Goal: Information Seeking & Learning: Learn about a topic

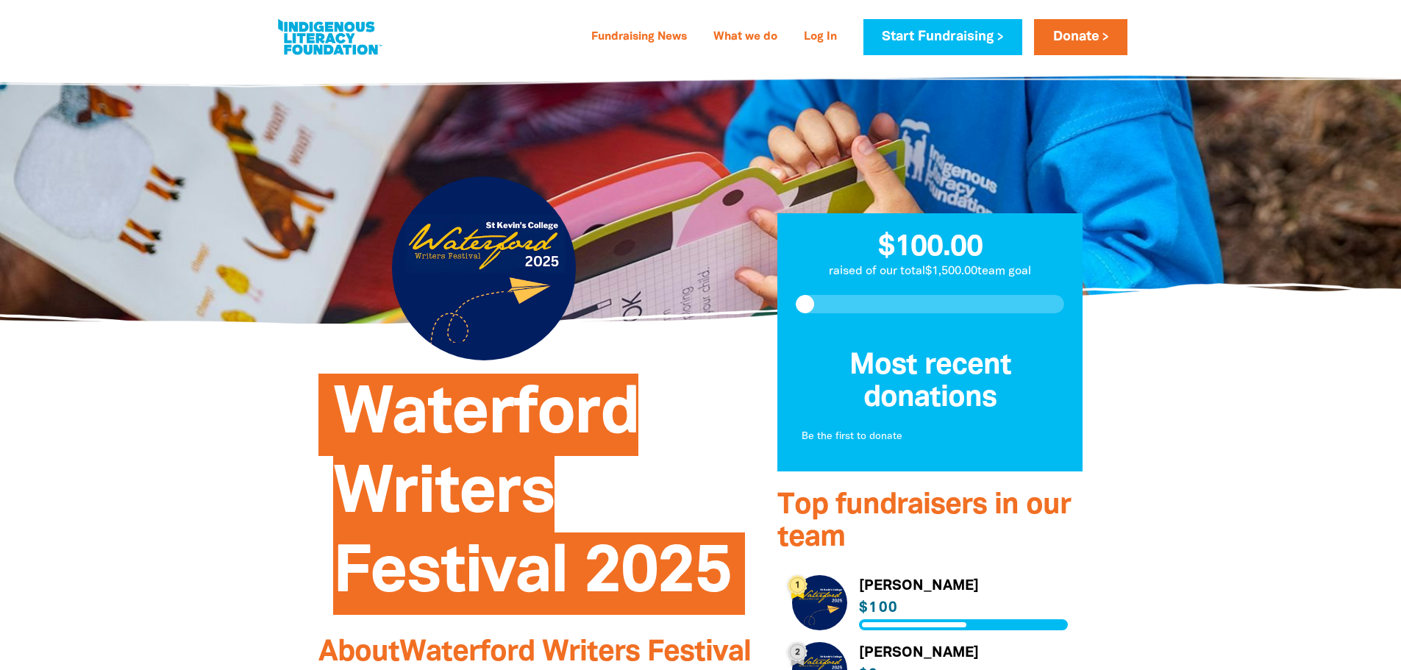
drag, startPoint x: 0, startPoint y: 0, endPoint x: 1138, endPoint y: 424, distance: 1214.6
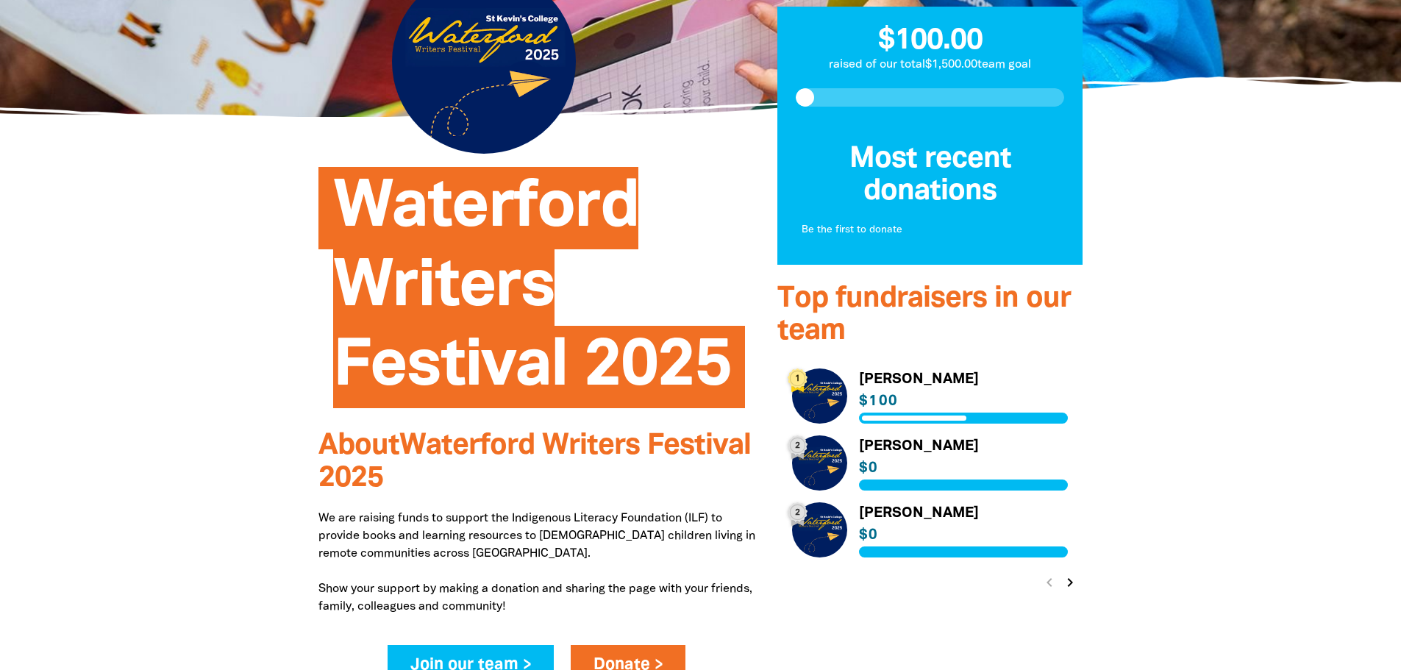
scroll to position [221, 0]
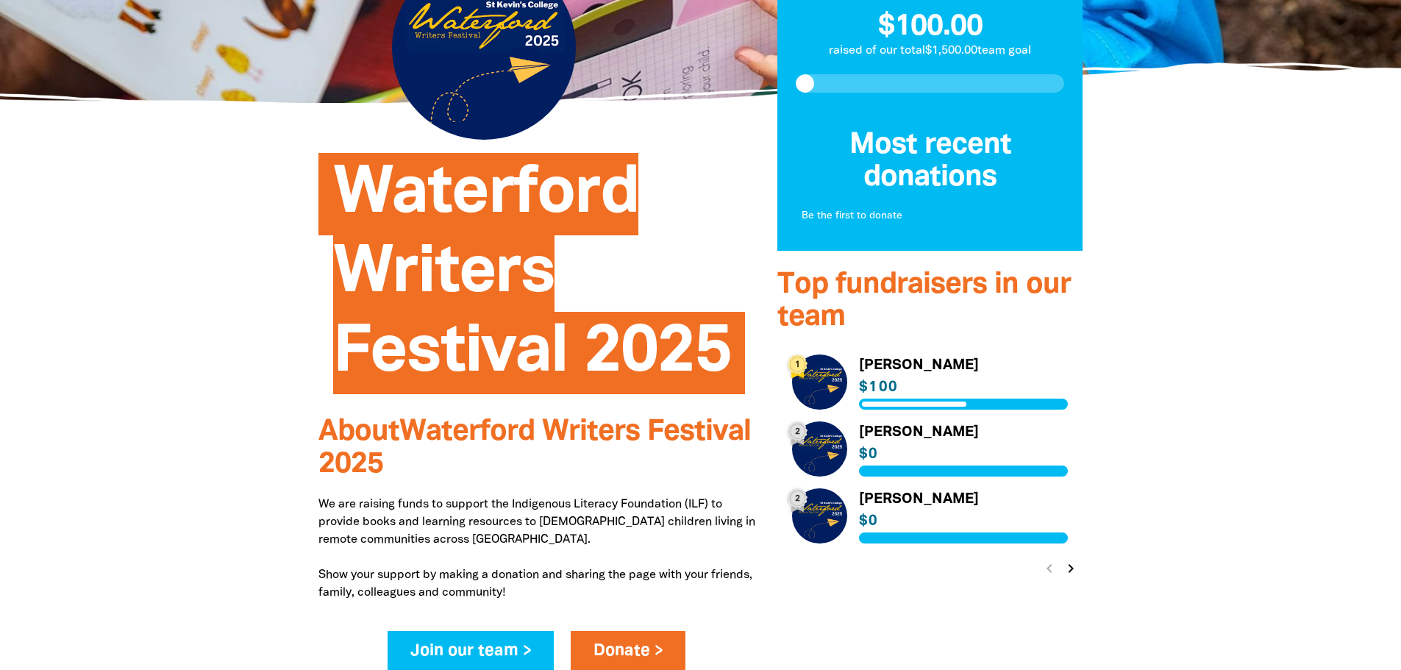
click at [1071, 574] on icon "chevron_right" at bounding box center [1071, 569] width 18 height 18
click at [1075, 572] on icon "chevron_right" at bounding box center [1071, 569] width 18 height 18
click at [1055, 571] on icon "chevron_left" at bounding box center [1049, 569] width 18 height 18
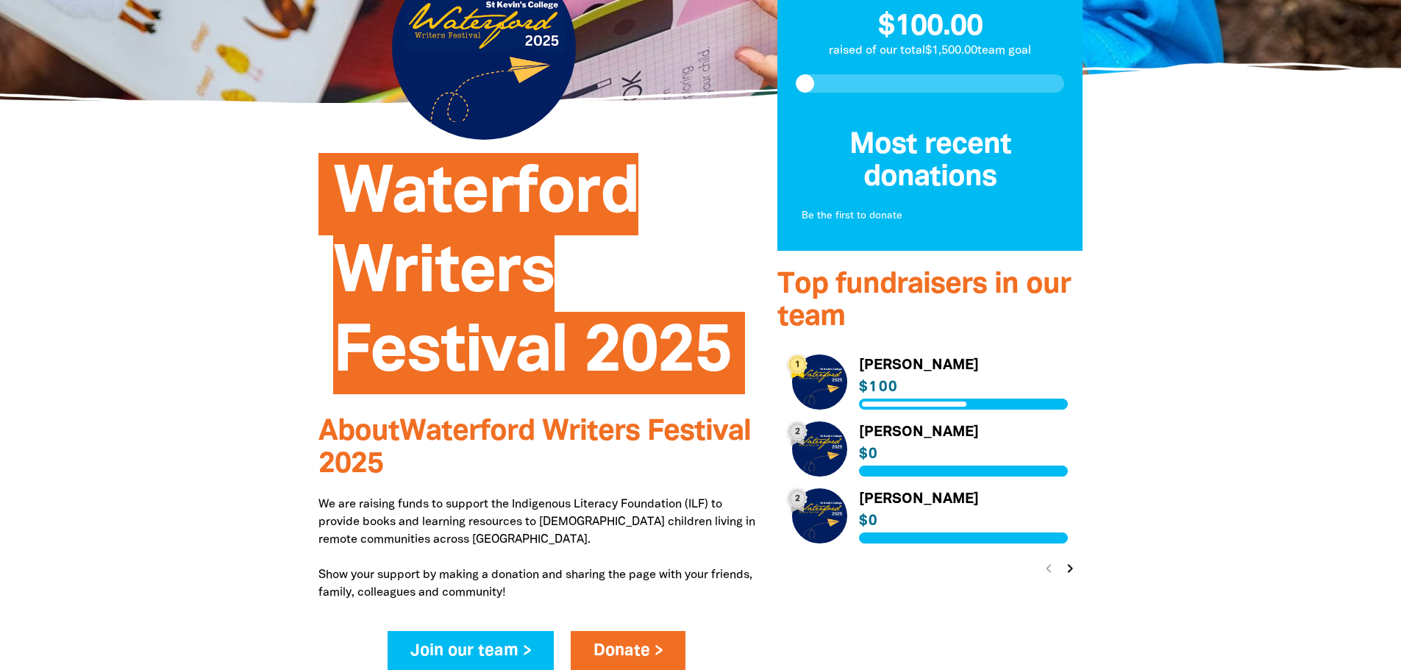
click at [1055, 571] on div "chevron_left chevron_right" at bounding box center [1059, 568] width 46 height 26
drag, startPoint x: 1241, startPoint y: 392, endPoint x: 1255, endPoint y: 376, distance: 20.8
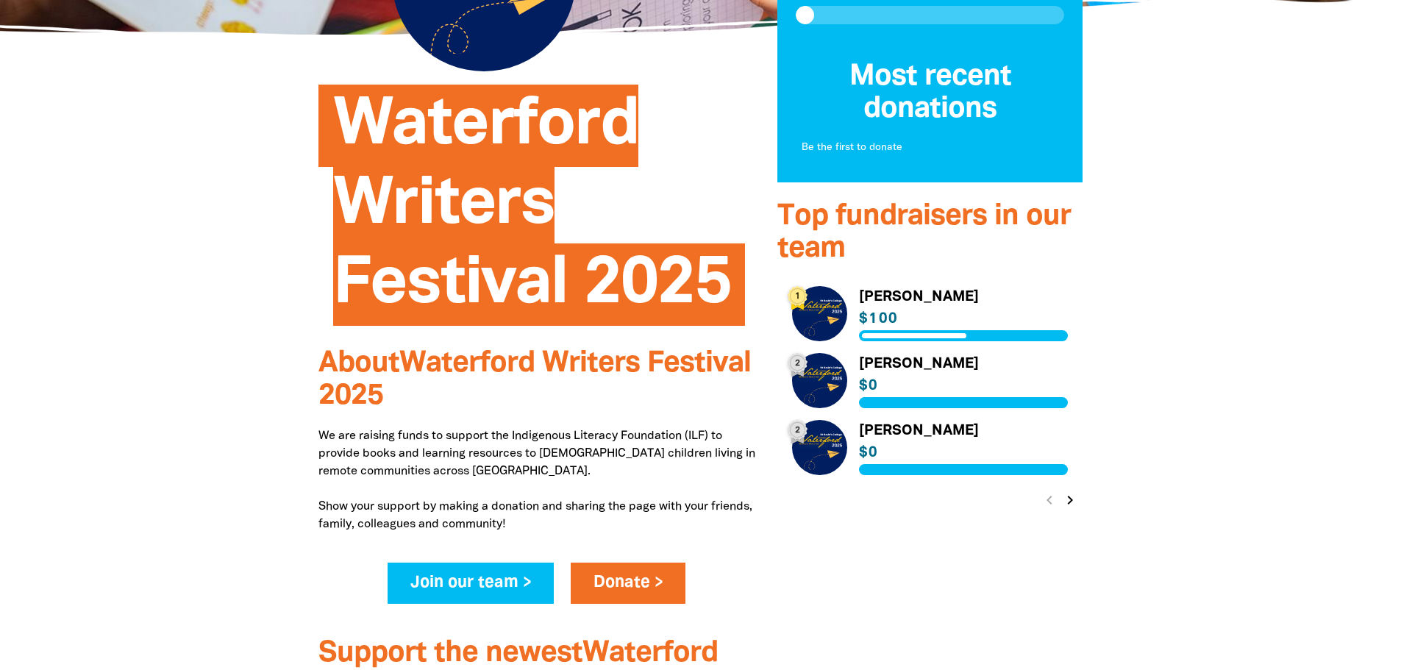
scroll to position [74, 0]
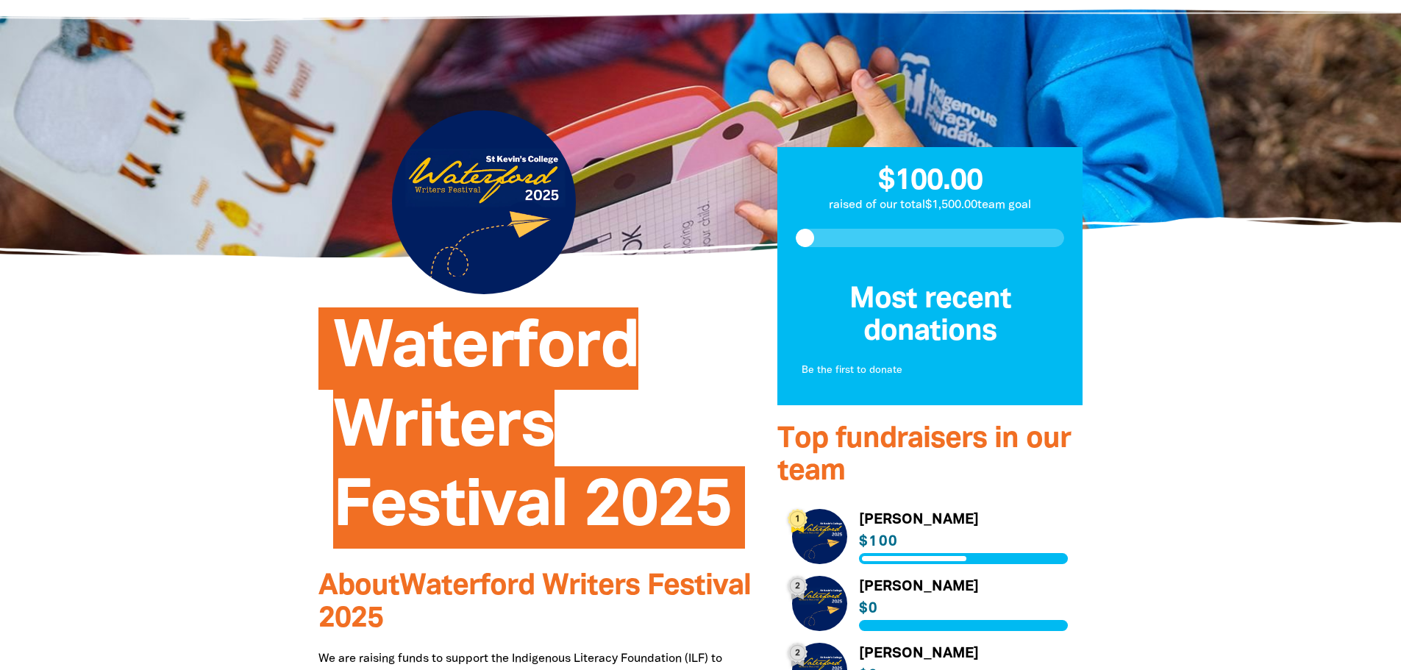
scroll to position [147, 0]
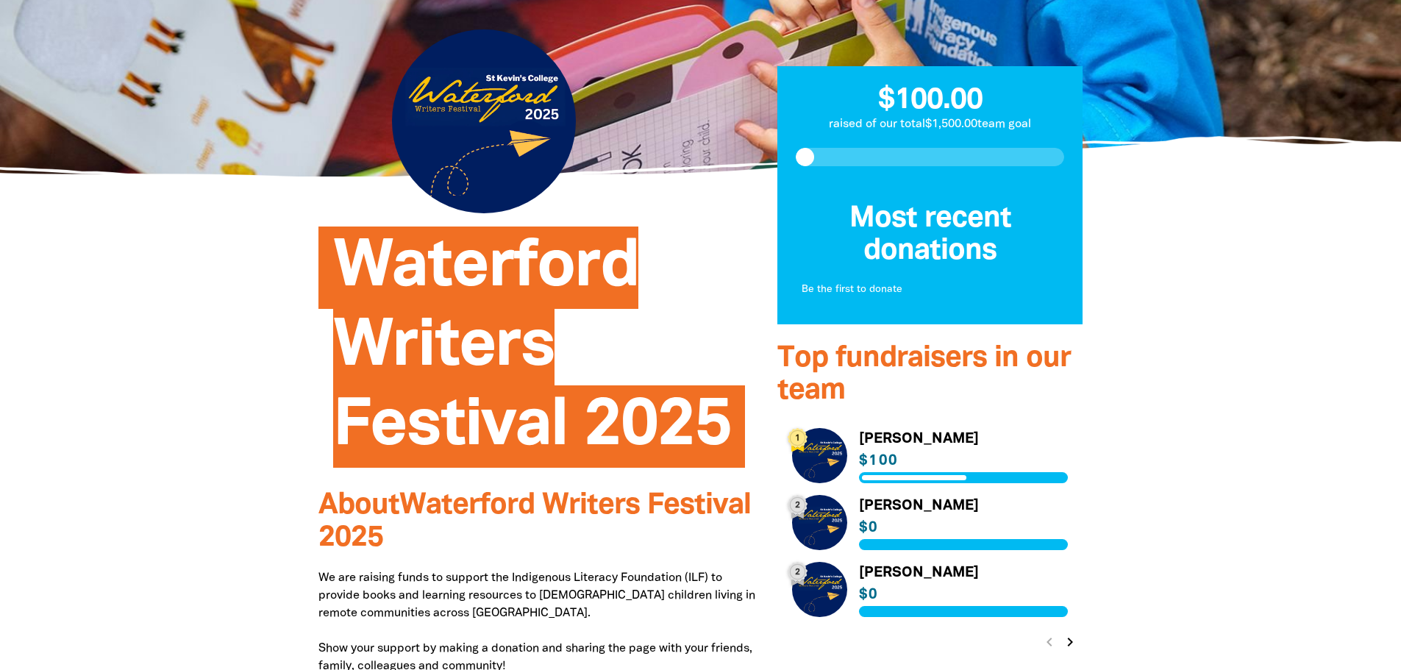
click at [818, 460] on link "Link to [PERSON_NAME]" at bounding box center [930, 455] width 276 height 55
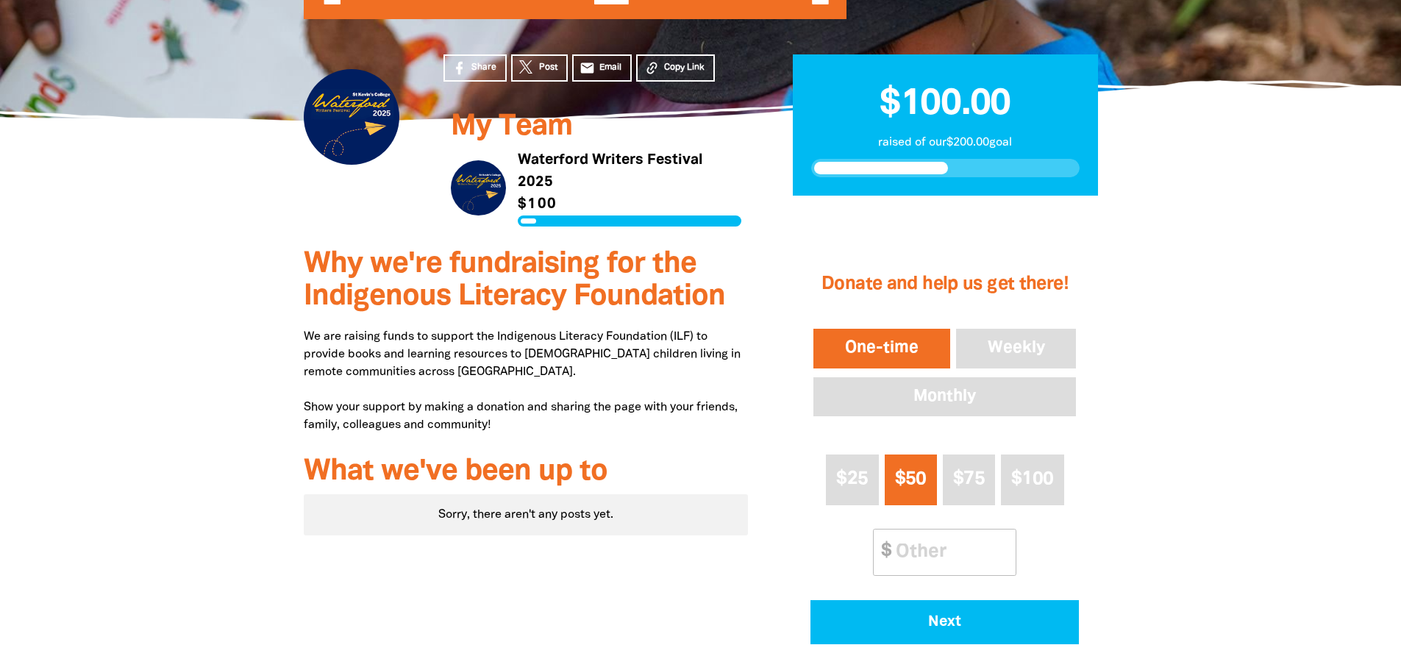
scroll to position [74, 0]
